Goal: Information Seeking & Learning: Learn about a topic

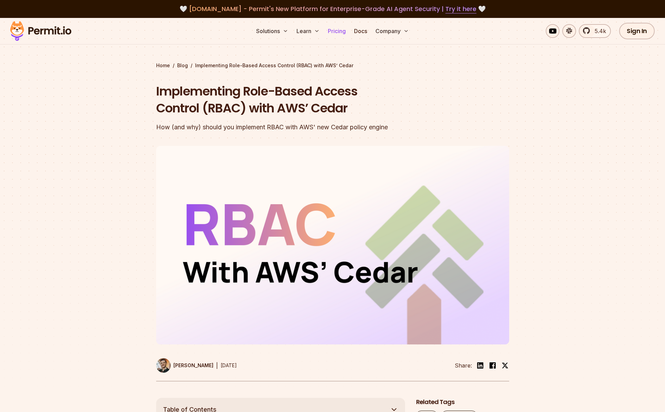
click at [344, 31] on link "Pricing" at bounding box center [336, 31] width 23 height 14
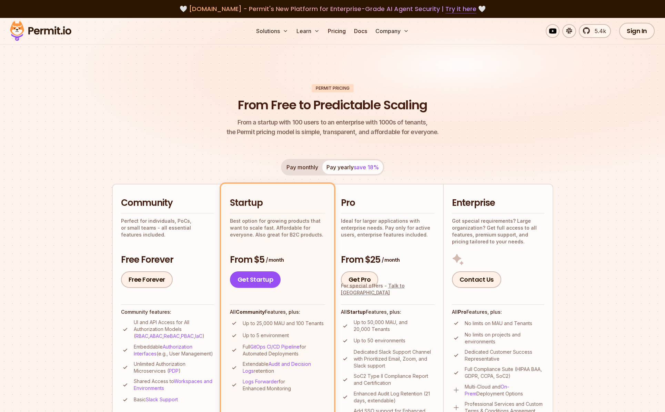
click at [460, 10] on link "Try it here" at bounding box center [460, 8] width 31 height 9
